Goal: Complete application form

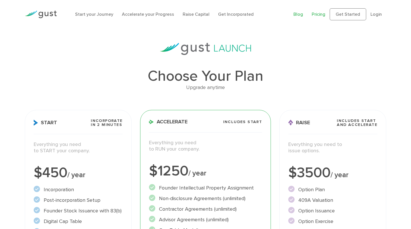
click at [301, 17] on link "Blog" at bounding box center [299, 13] width 10 height 5
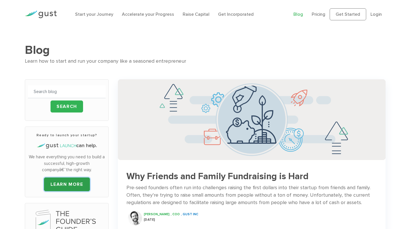
click at [63, 181] on link "LEARN MORE" at bounding box center [67, 184] width 46 height 14
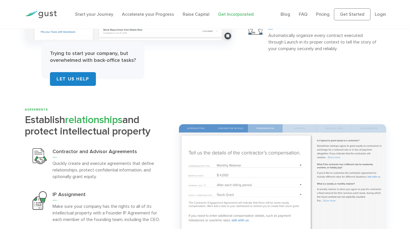
scroll to position [1048, 0]
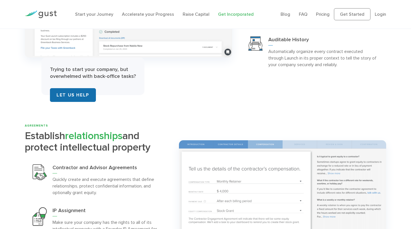
click at [78, 93] on link "Let Us Help" at bounding box center [73, 95] width 46 height 14
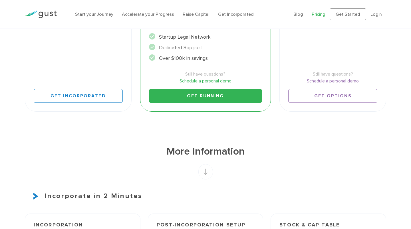
scroll to position [225, 0]
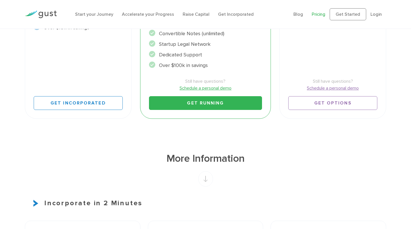
click at [219, 87] on link "Schedule a personal demo" at bounding box center [205, 88] width 113 height 7
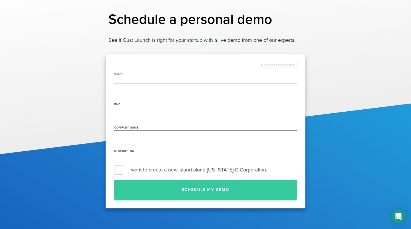
click at [178, 79] on input "name" at bounding box center [205, 79] width 183 height 9
type input "[PERSON_NAME]"
type input "[PERSON_NAME][EMAIL_ADDRESS][DOMAIN_NAME]"
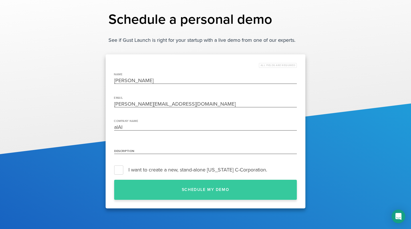
type input "alAI"
click at [137, 154] on div "Description" at bounding box center [205, 149] width 183 height 15
click at [137, 153] on input "Description" at bounding box center [205, 149] width 183 height 9
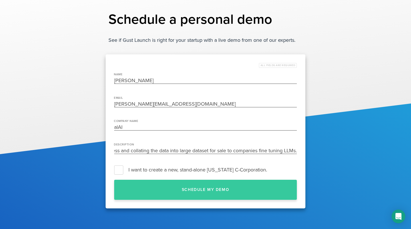
scroll to position [0, 211]
type input "alAI is a data provider focused on collecting data from communities without sma…"
click at [116, 167] on label "I want to create a new, stand-alone [US_STATE] C-Corporation." at bounding box center [205, 169] width 183 height 9
click at [297, 169] on input "I want to create a new, stand-alone [US_STATE] C-Corporation." at bounding box center [297, 169] width 0 height 0
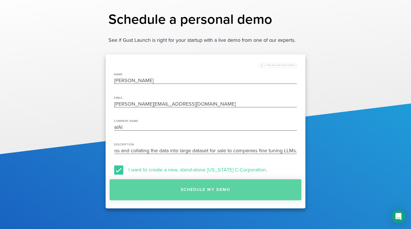
click at [187, 184] on button "Schedule my demo" at bounding box center [206, 189] width 192 height 21
